Goal: Find specific page/section: Find specific page/section

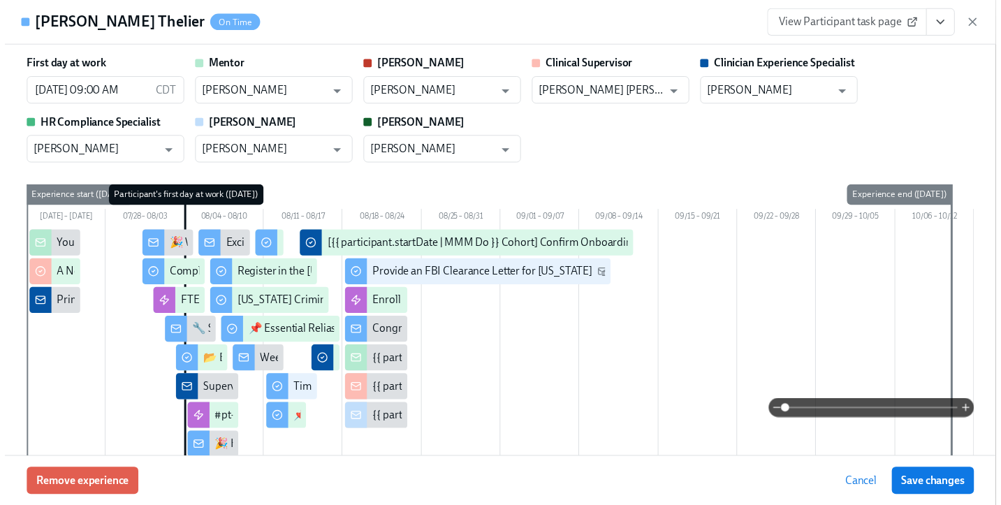
scroll to position [378, 0]
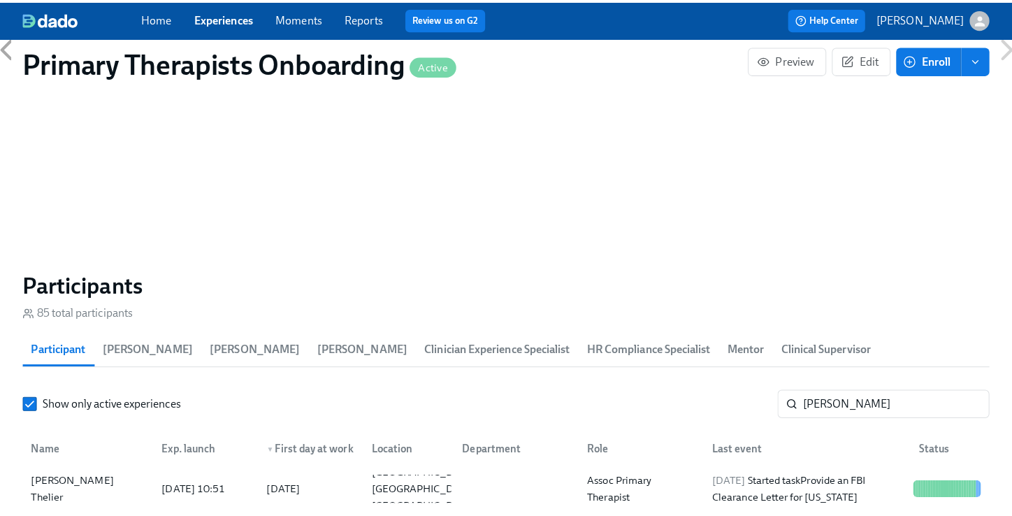
scroll to position [0, 18230]
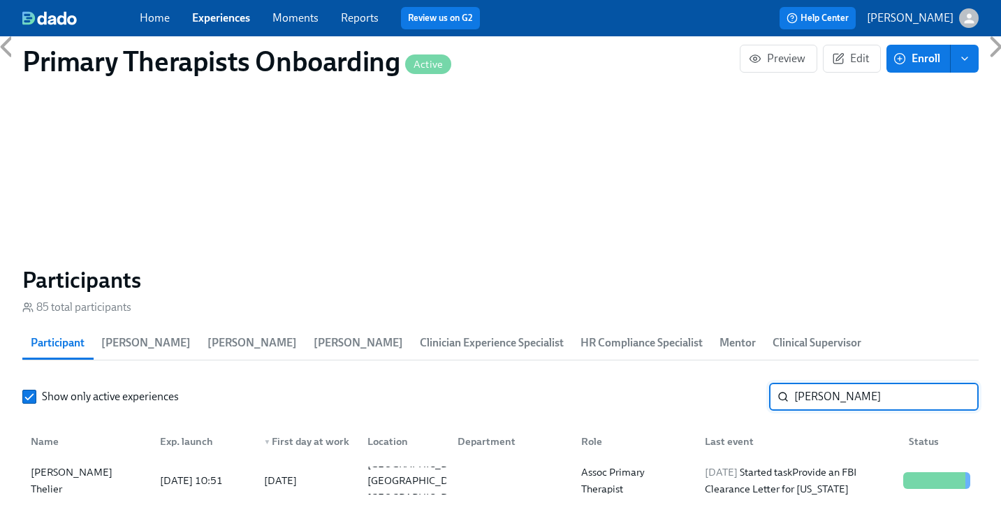
click at [878, 383] on input "[PERSON_NAME]" at bounding box center [886, 397] width 184 height 28
type input "s"
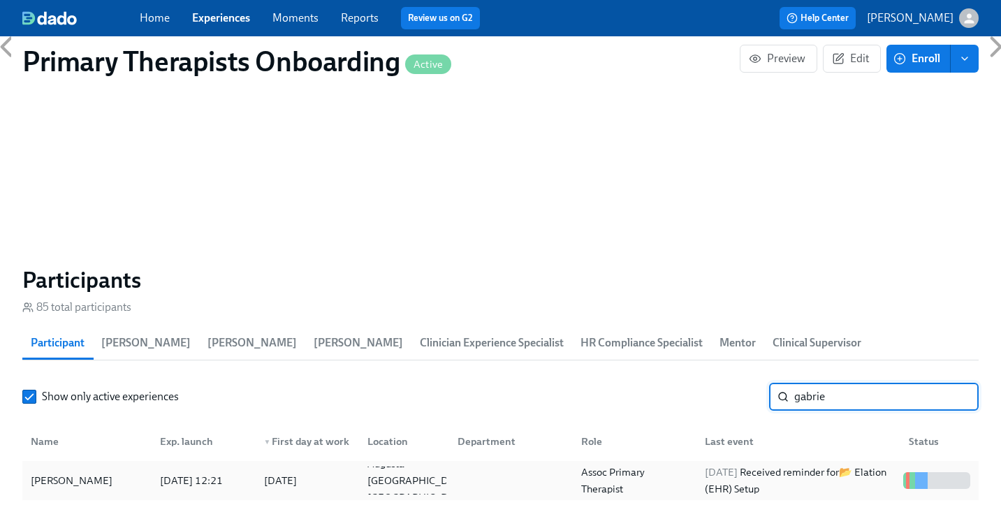
type input "gabrie"
click at [48, 472] on div "[PERSON_NAME]" at bounding box center [71, 480] width 93 height 17
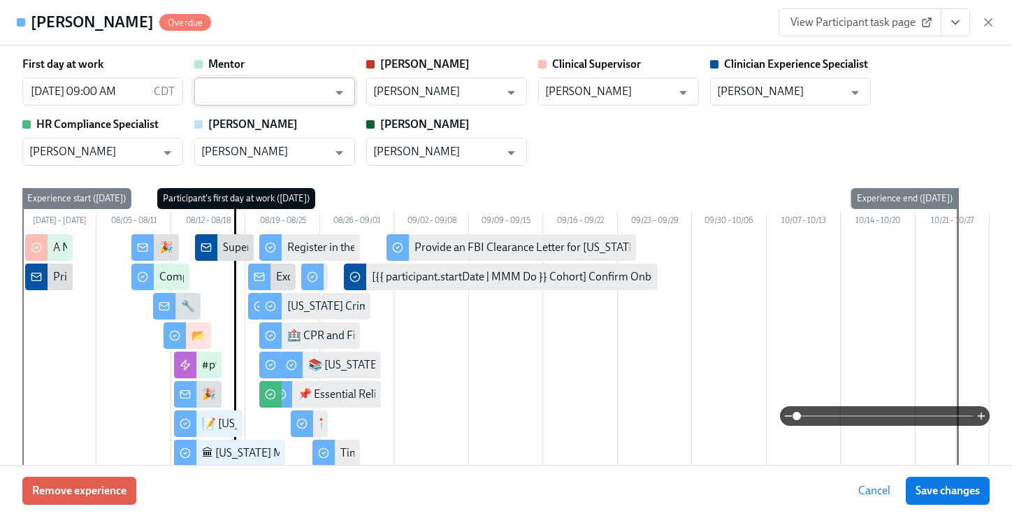
click at [296, 87] on input "text" at bounding box center [264, 92] width 126 height 28
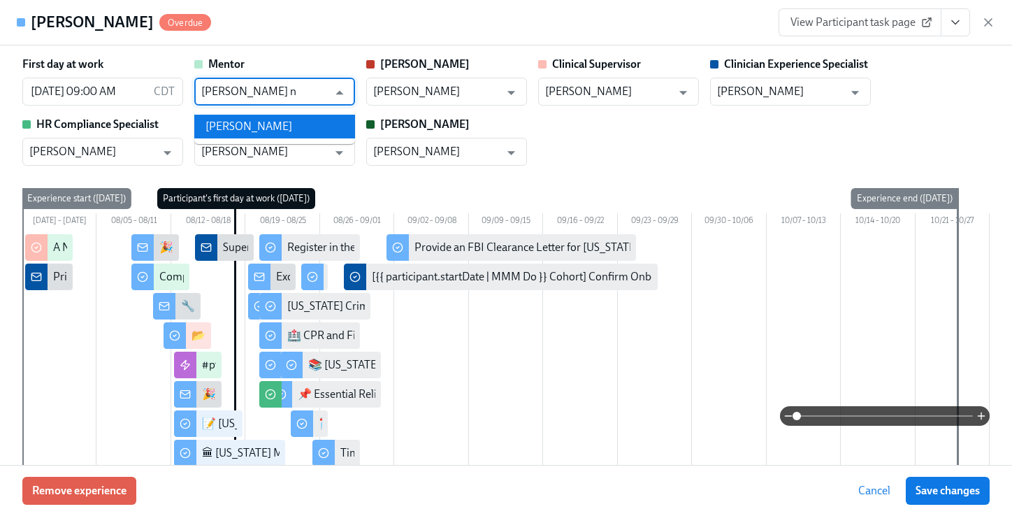
click at [284, 126] on li "[PERSON_NAME]" at bounding box center [274, 127] width 161 height 24
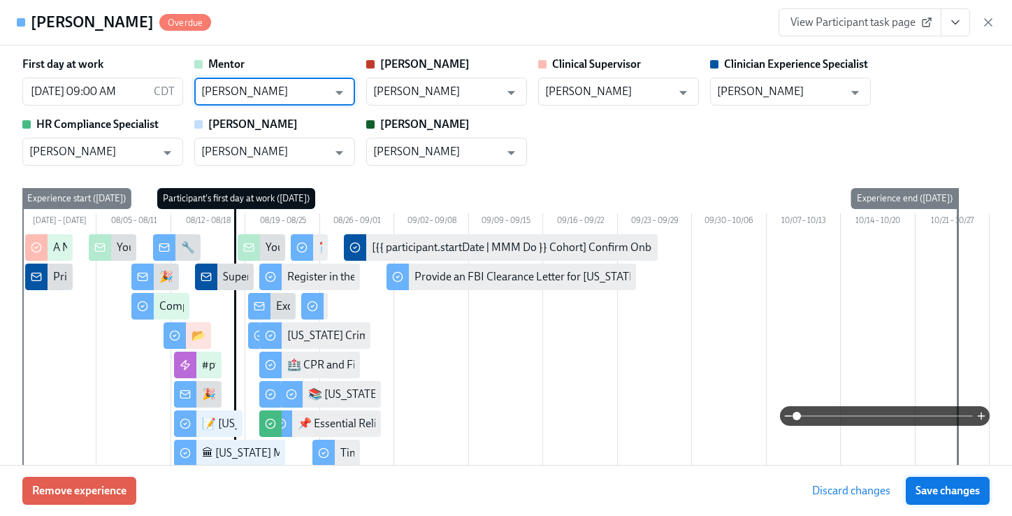
type input "[PERSON_NAME]"
click at [959, 486] on span "Save changes" at bounding box center [947, 490] width 64 height 14
type input "[PERSON_NAME]"
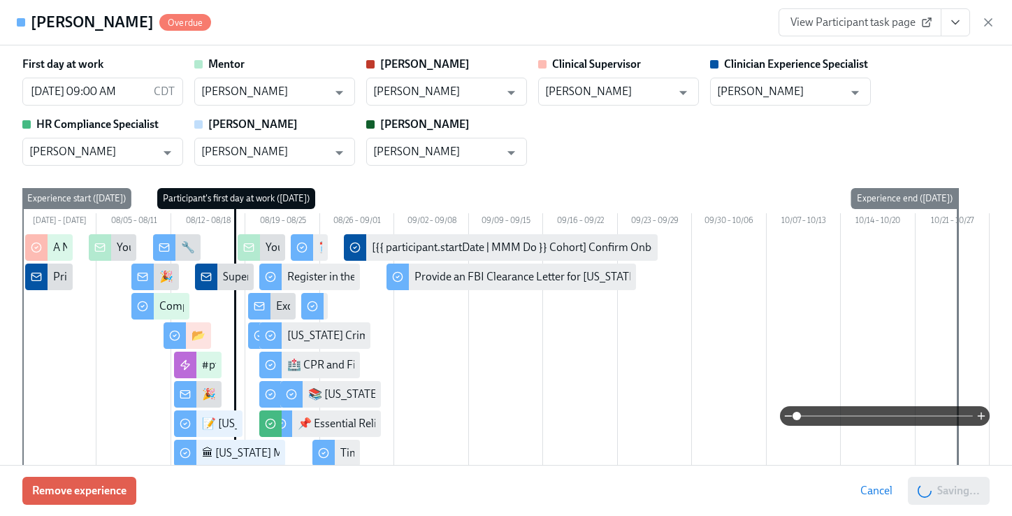
scroll to position [0, 18240]
